Goal: Task Accomplishment & Management: Use online tool/utility

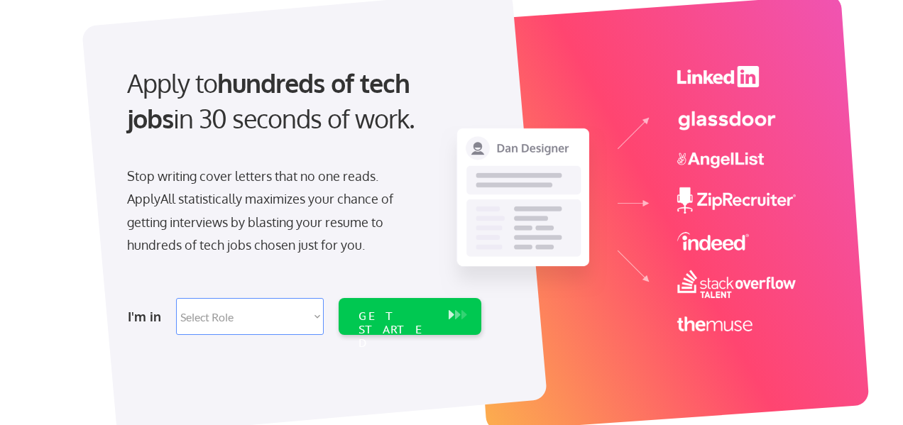
scroll to position [142, 0]
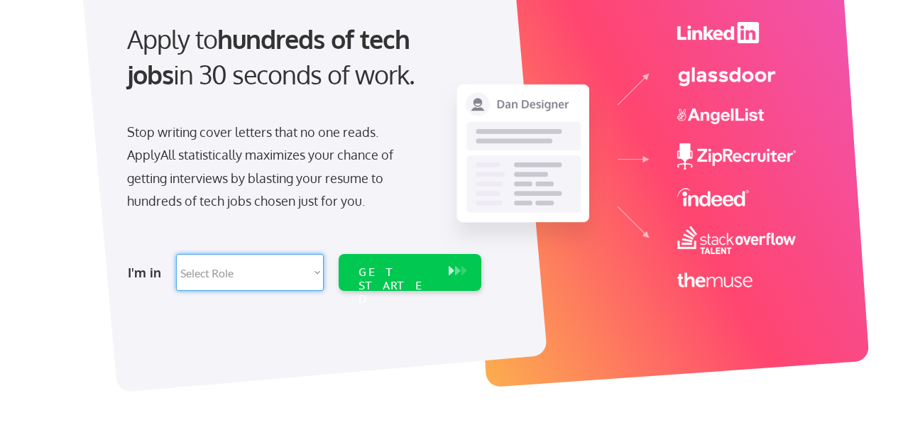
click at [226, 270] on select "Select Role Software Engineering Product Management Customer Success Sales UI/U…" at bounding box center [250, 272] width 148 height 37
select select ""hr_recruiting""
click at [176, 254] on select "Select Role Software Engineering Product Management Customer Success Sales UI/U…" at bounding box center [250, 272] width 148 height 37
select select ""hr_recruiting""
click at [387, 277] on div "GET STARTED" at bounding box center [396, 285] width 76 height 41
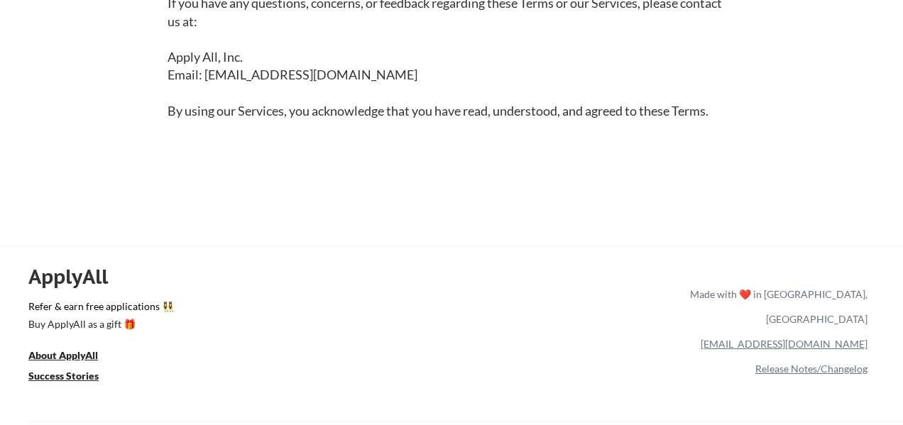
scroll to position [3406, 0]
